Goal: Navigation & Orientation: Find specific page/section

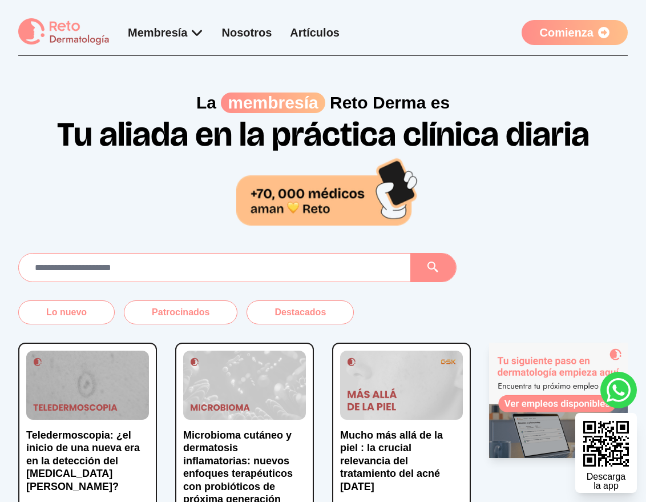
click at [564, 29] on link "Comienza" at bounding box center [575, 32] width 106 height 25
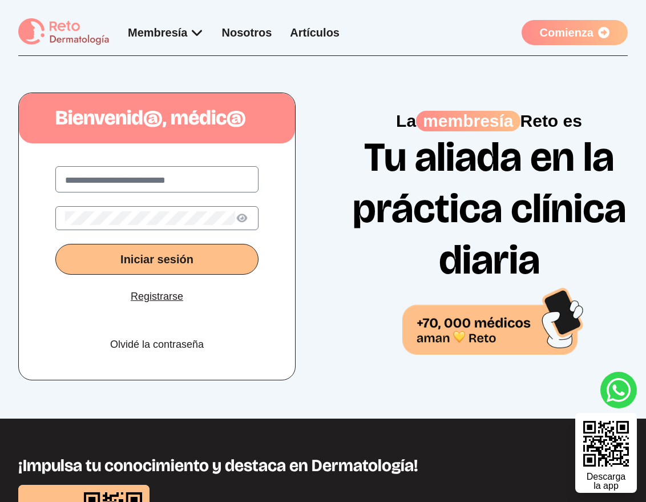
click at [63, 32] on img at bounding box center [63, 32] width 91 height 28
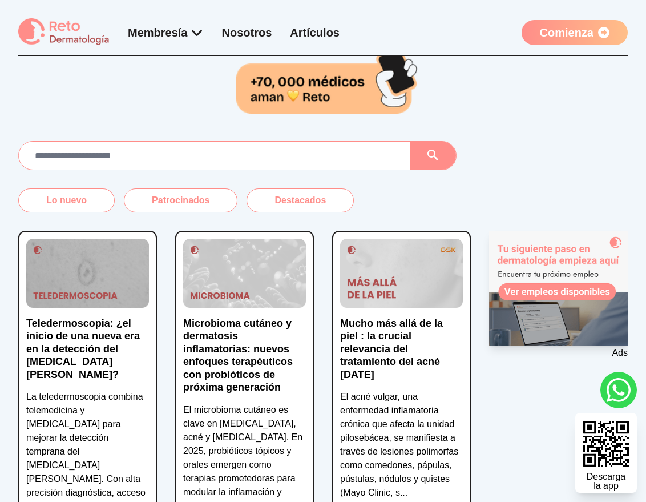
scroll to position [112, 0]
click at [169, 23] on div "Membresía App Reto Dermatología Examen CMD Eventos Bolsa de empleo Club de bene…" at bounding box center [178, 32] width 321 height 28
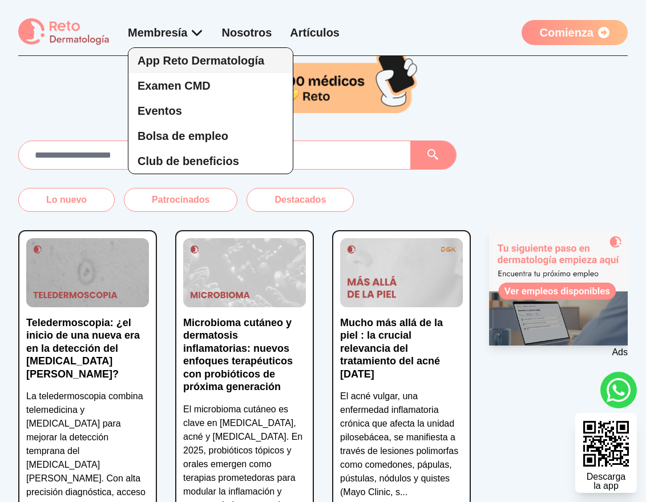
click at [180, 57] on span "App Reto Dermatología" at bounding box center [201, 60] width 127 height 13
